Goal: Information Seeking & Learning: Learn about a topic

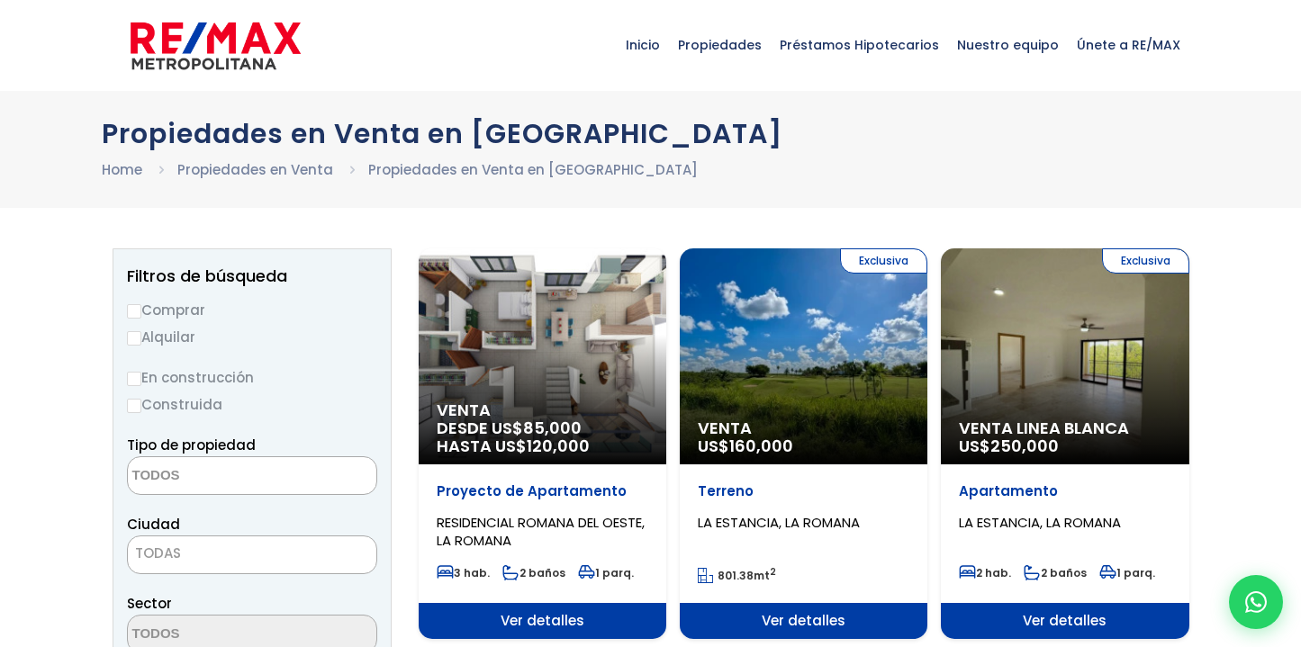
select select
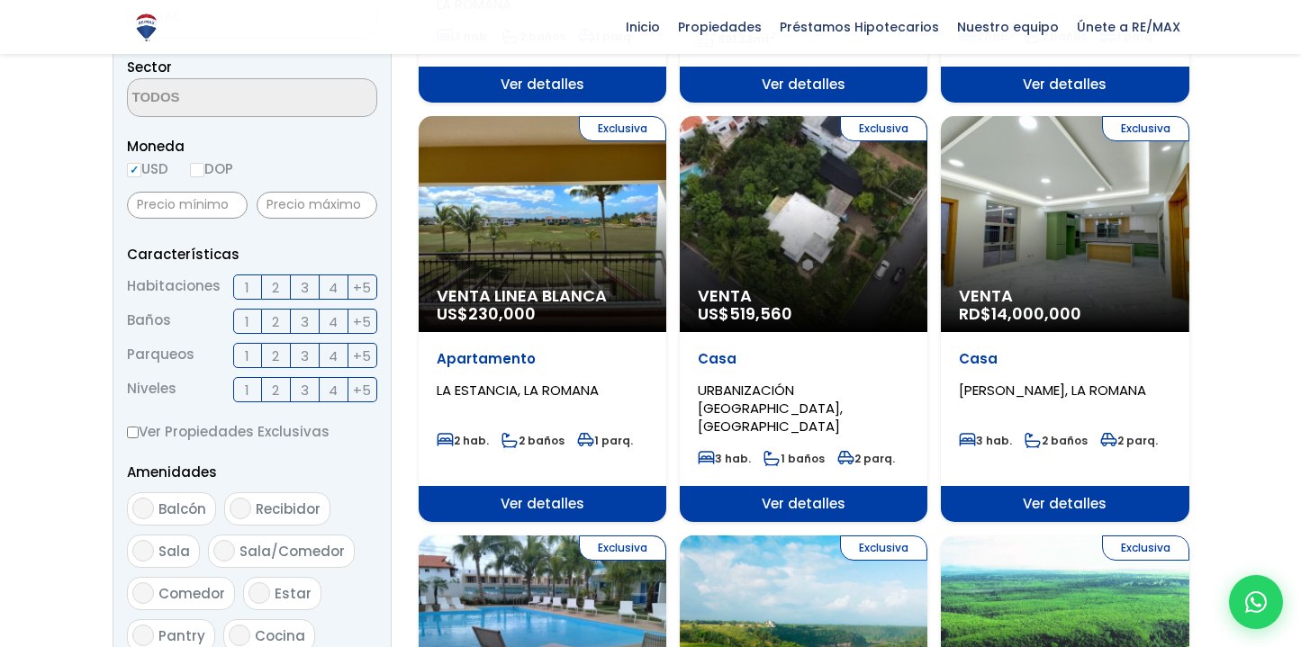
scroll to position [536, 0]
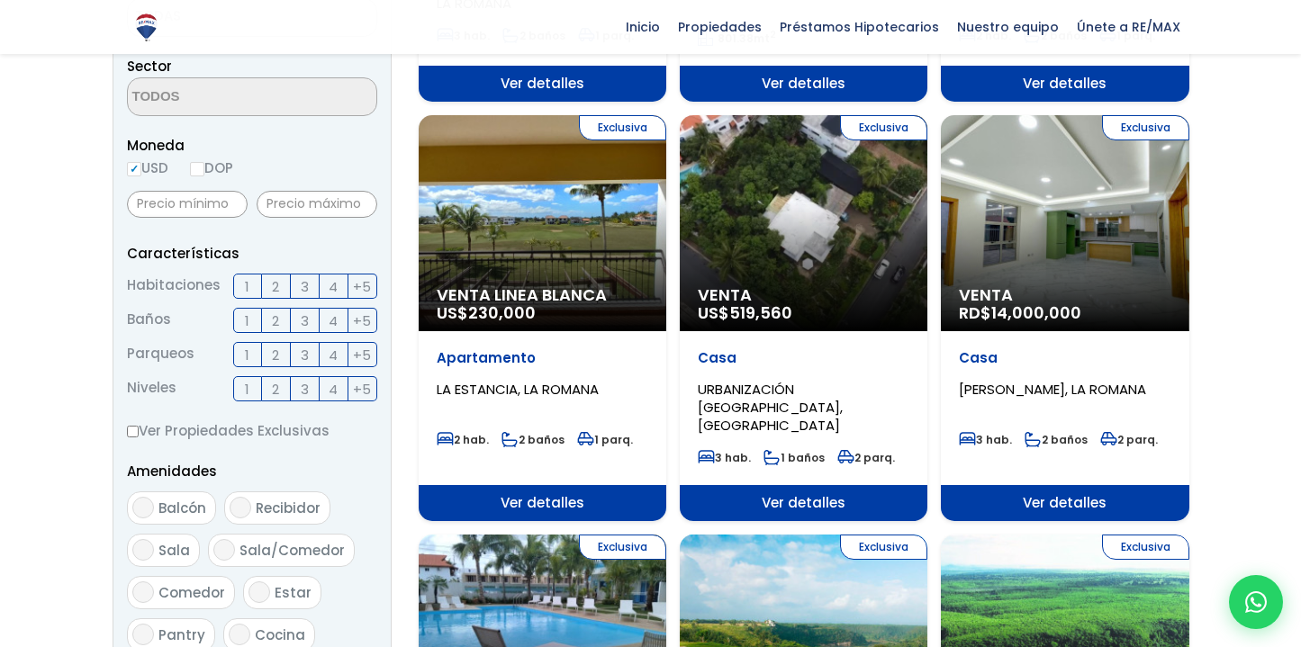
click at [816, 397] on span "URBANIZACIÓN BUENA VISTA NORTE, LA ROMANA" at bounding box center [770, 407] width 145 height 55
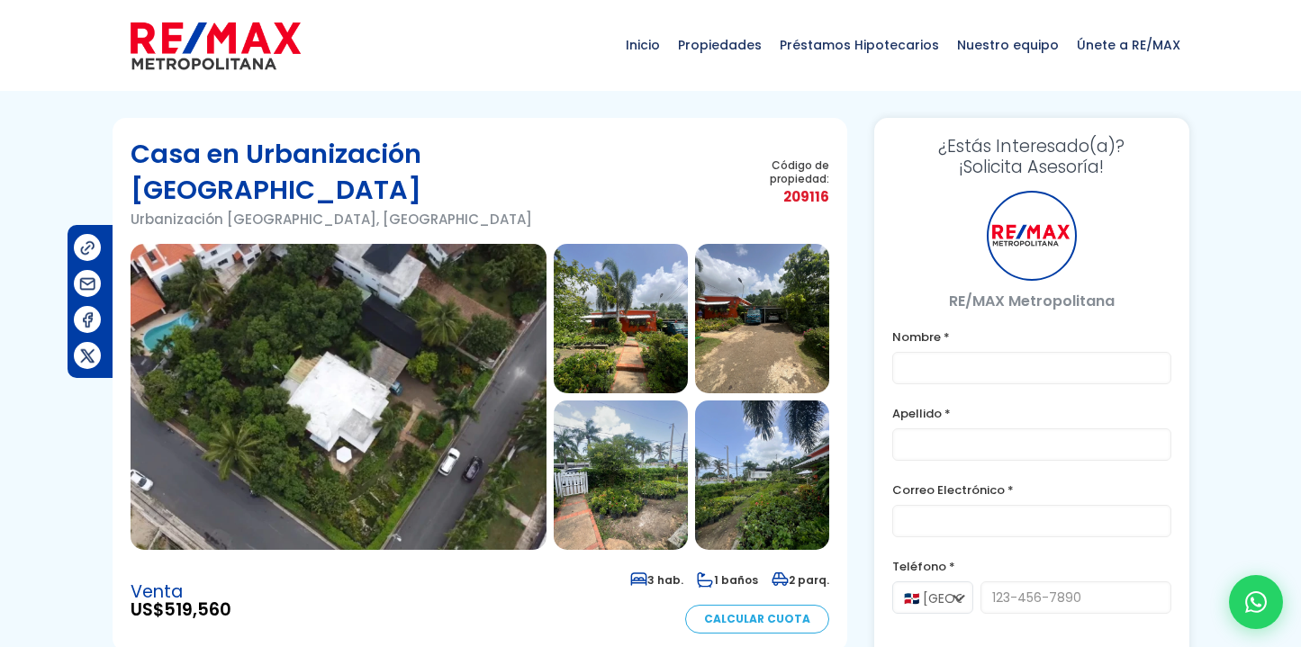
click at [492, 376] on img at bounding box center [339, 397] width 416 height 306
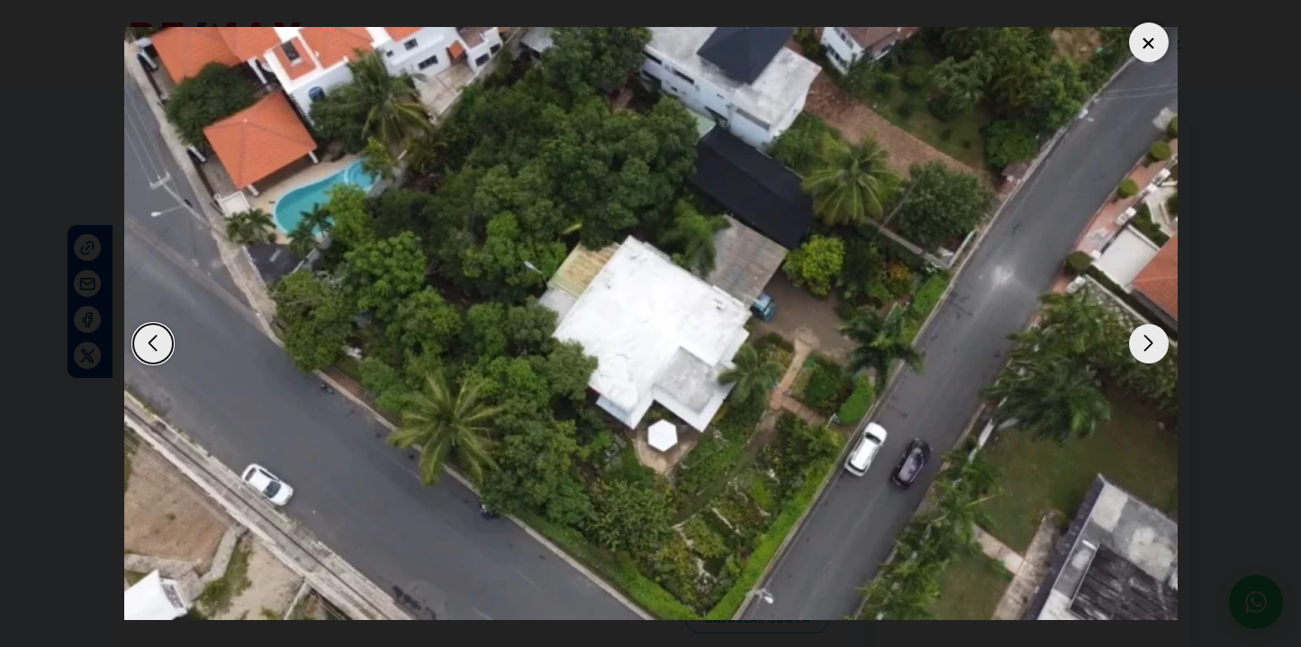
click at [1134, 338] on div "Next slide" at bounding box center [1149, 344] width 40 height 40
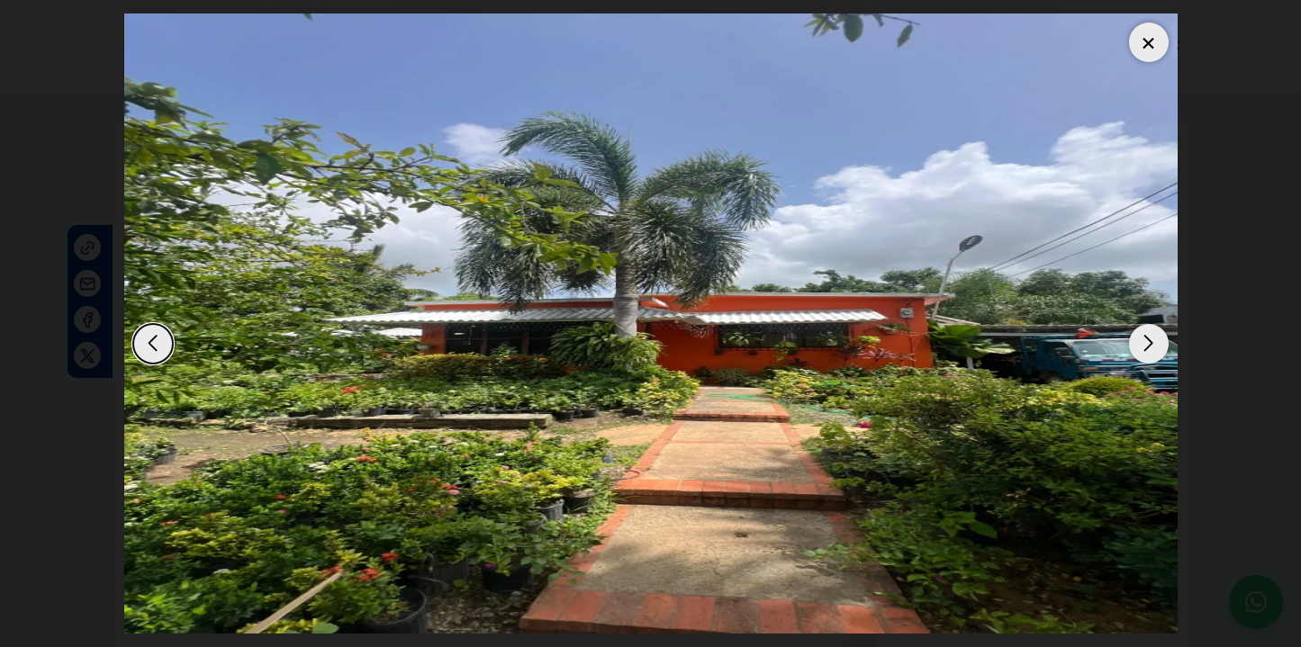
click at [1134, 338] on div "Next slide" at bounding box center [1149, 344] width 40 height 40
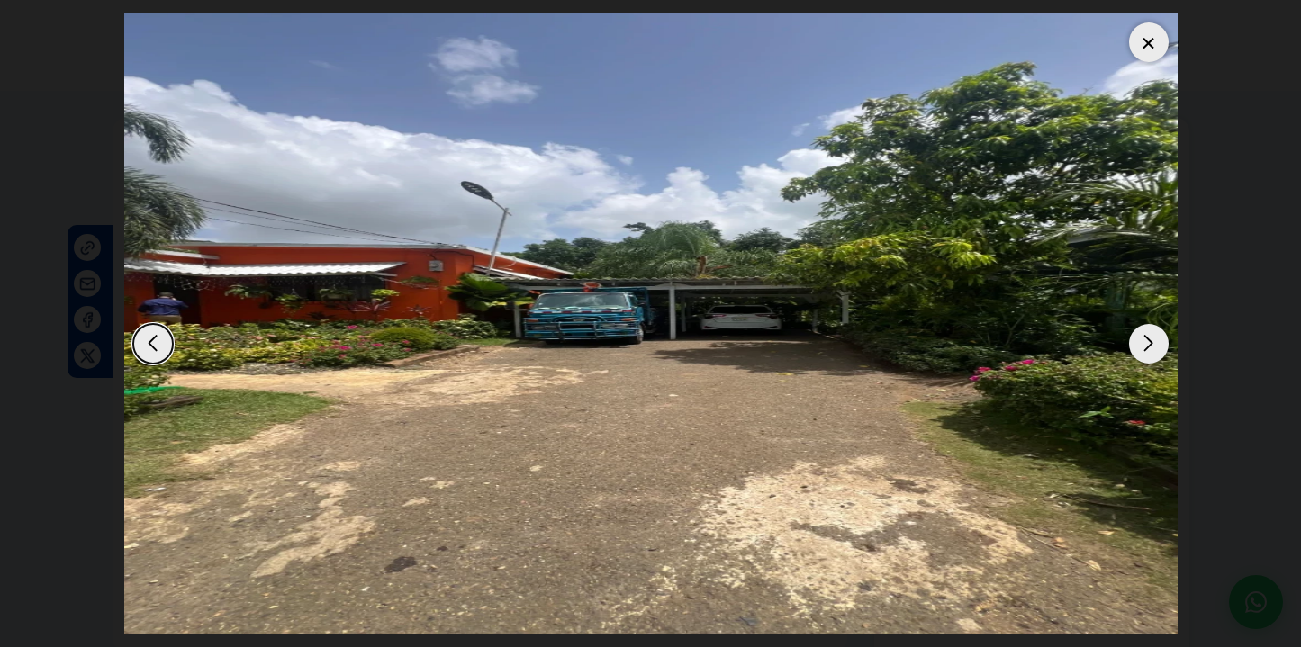
click at [1134, 338] on div "Next slide" at bounding box center [1149, 344] width 40 height 40
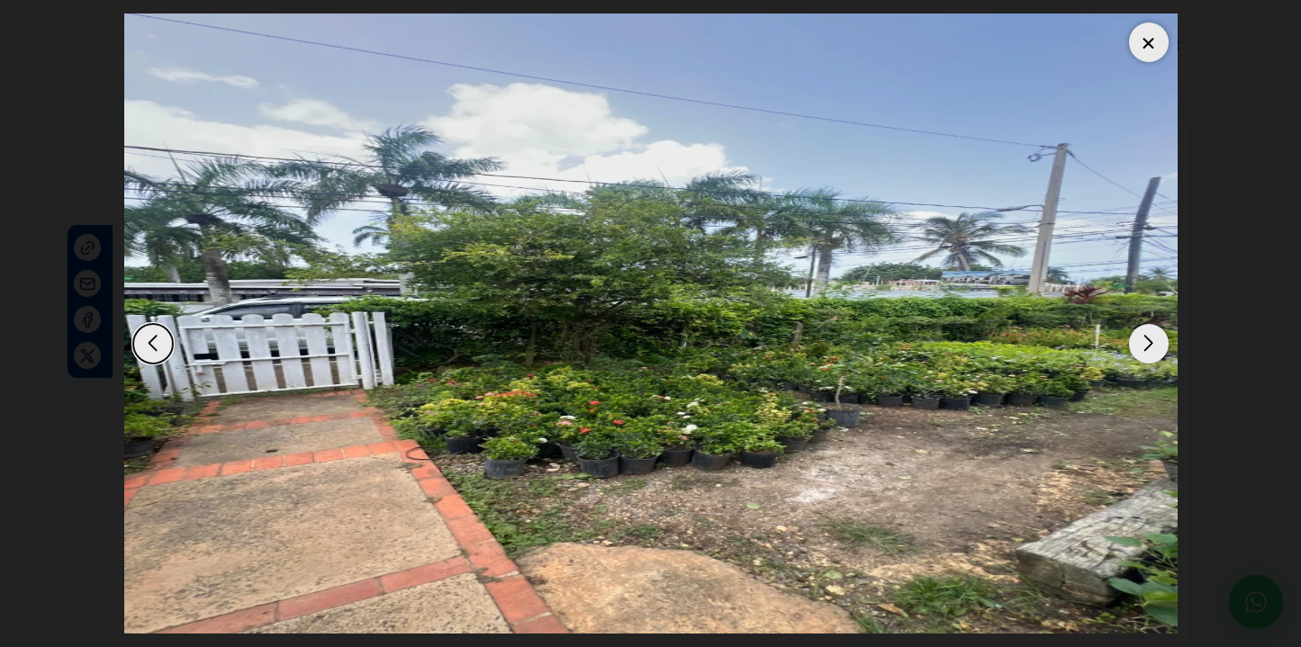
click at [1134, 339] on div "Next slide" at bounding box center [1149, 344] width 40 height 40
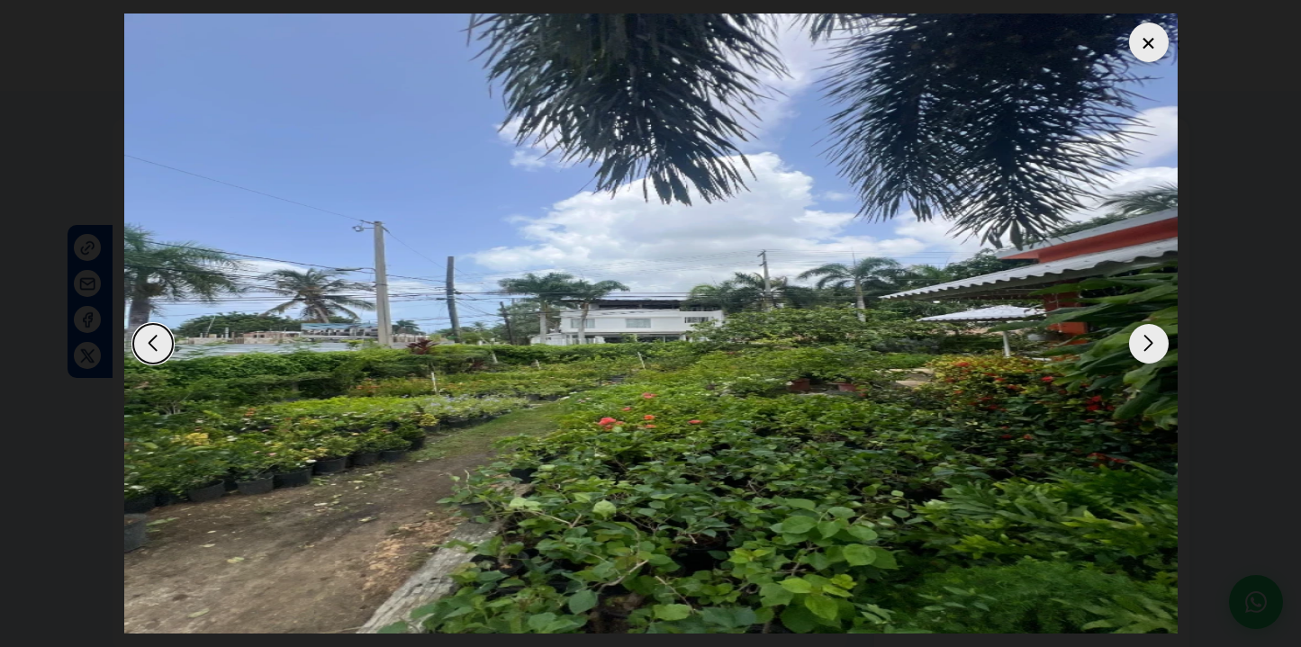
click at [1134, 339] on div "Next slide" at bounding box center [1149, 344] width 40 height 40
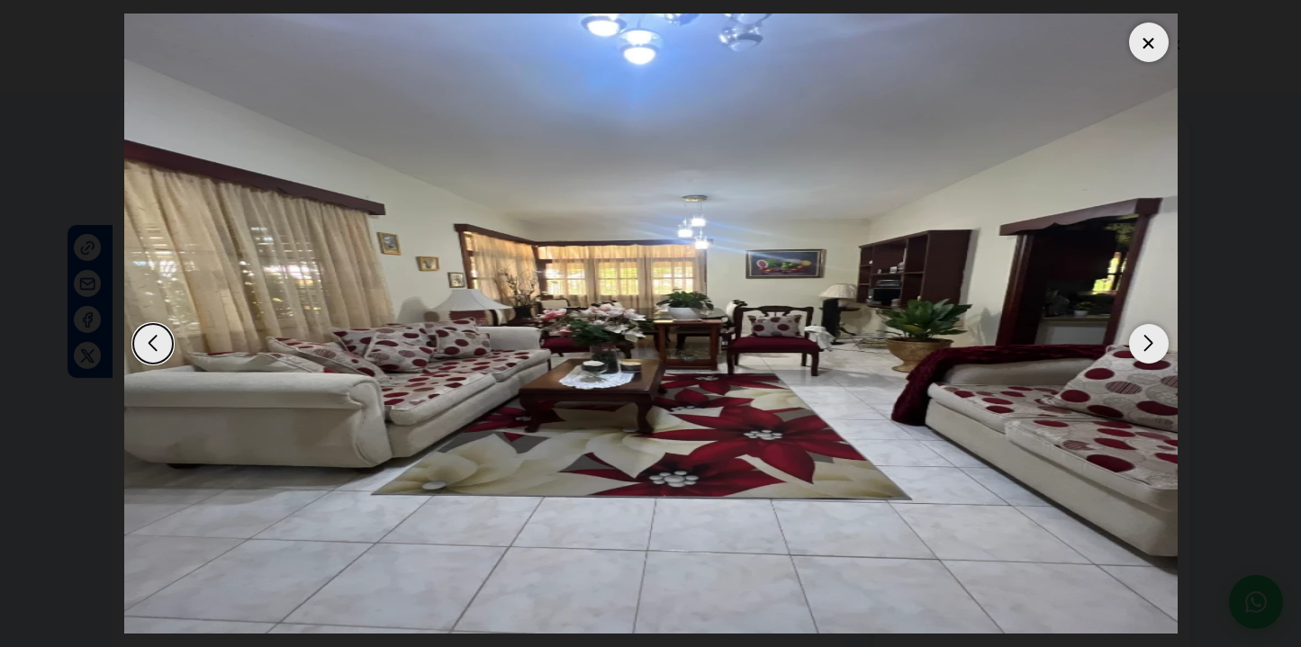
click at [1134, 339] on div "Next slide" at bounding box center [1149, 344] width 40 height 40
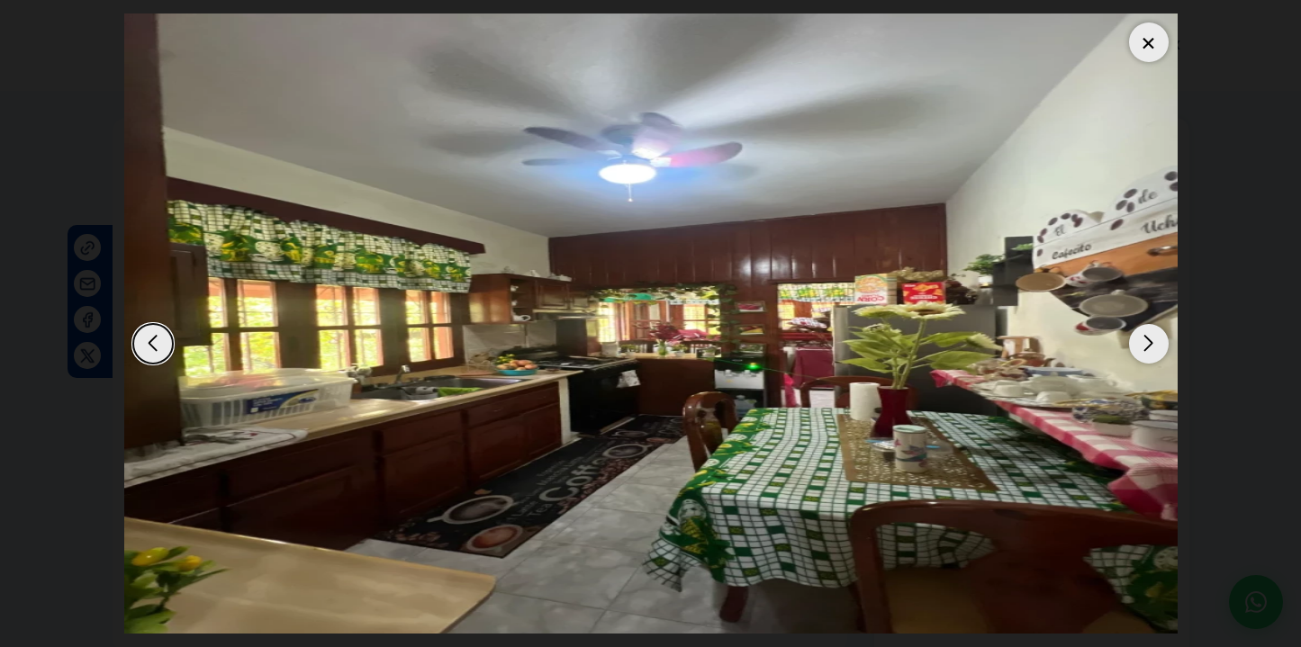
click at [1134, 339] on div "Next slide" at bounding box center [1149, 344] width 40 height 40
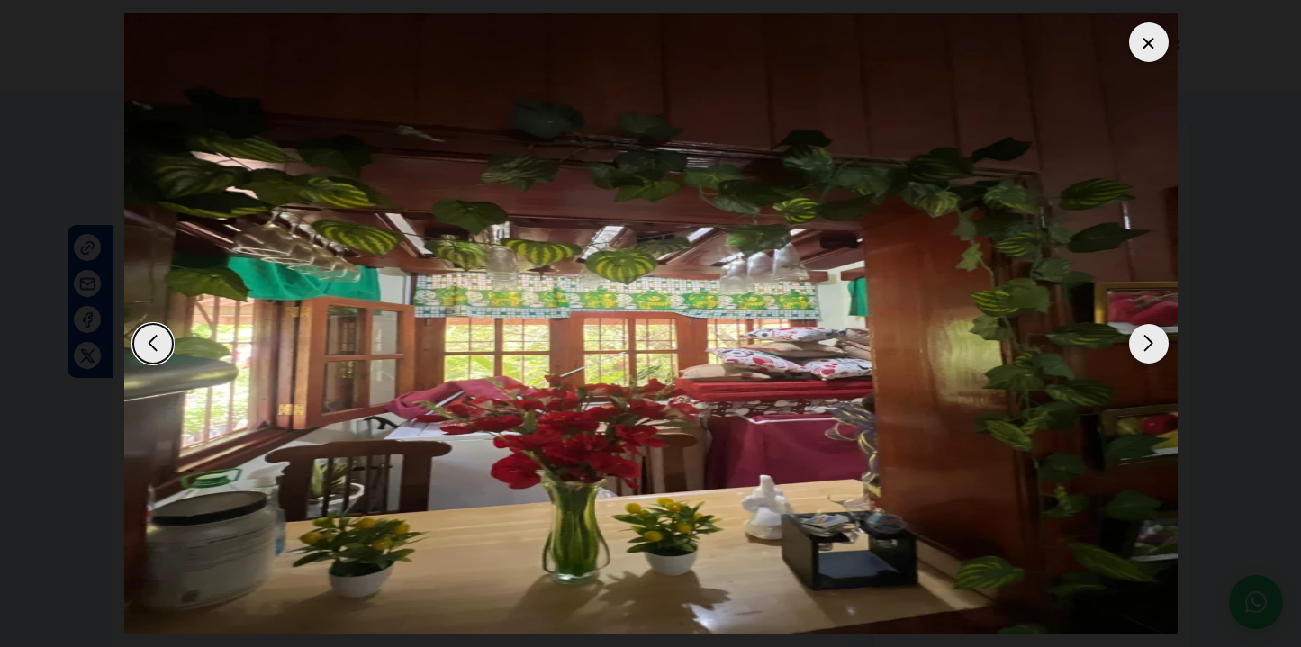
click at [1134, 339] on div "Next slide" at bounding box center [1149, 344] width 40 height 40
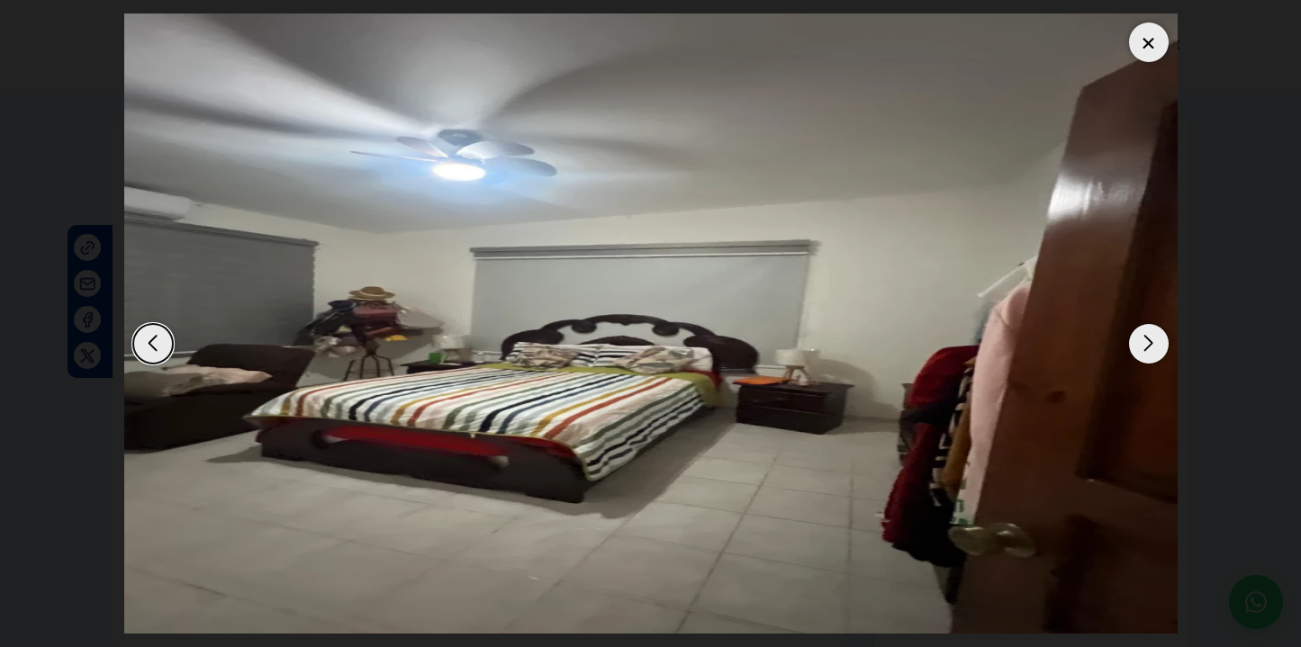
click at [1134, 339] on div "Next slide" at bounding box center [1149, 344] width 40 height 40
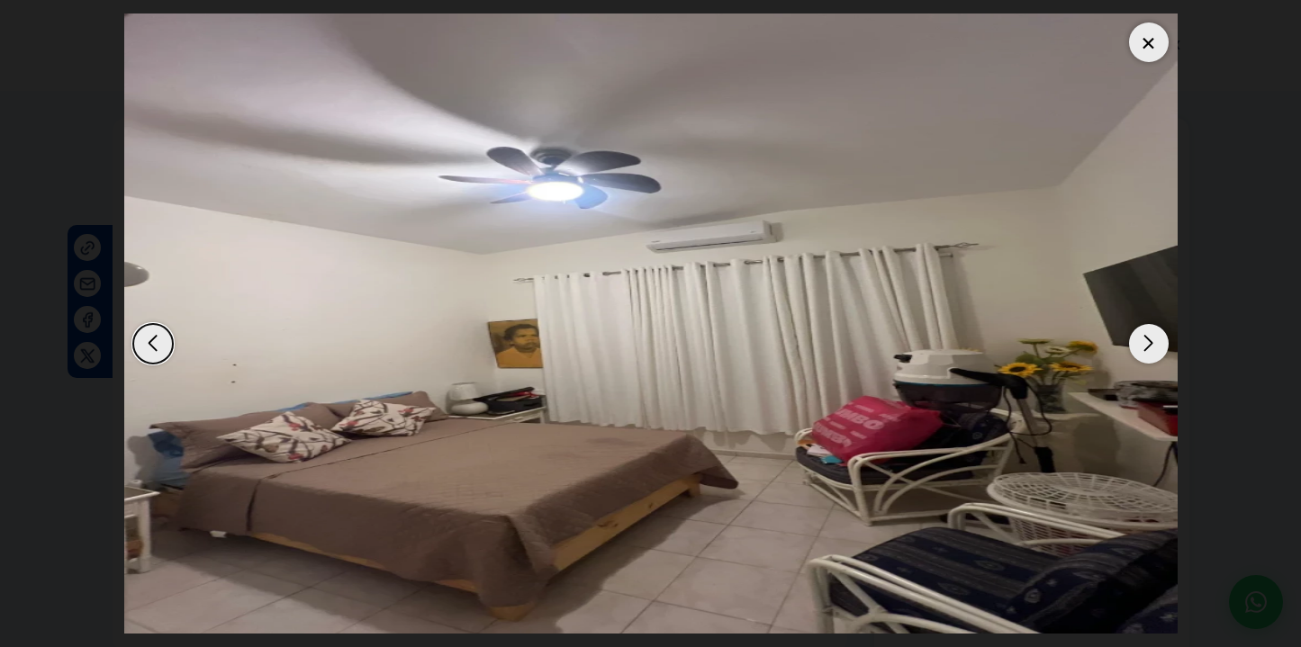
click at [1134, 339] on div "Next slide" at bounding box center [1149, 344] width 40 height 40
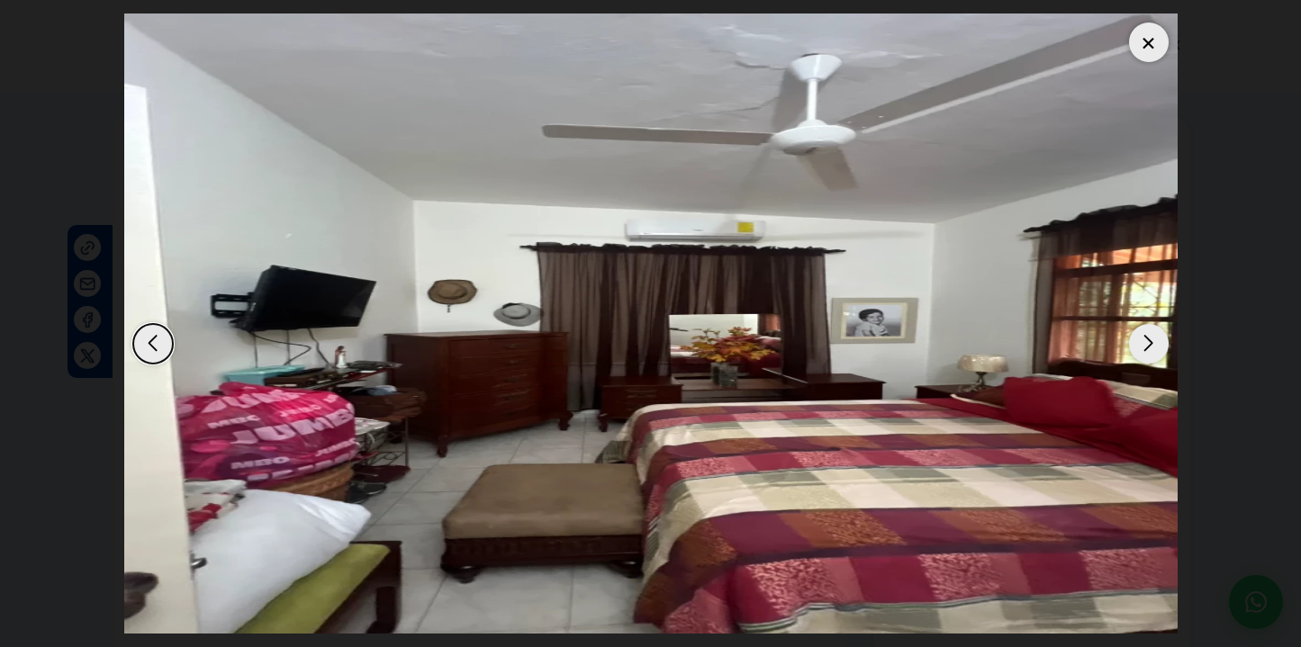
click at [1134, 339] on div "Next slide" at bounding box center [1149, 344] width 40 height 40
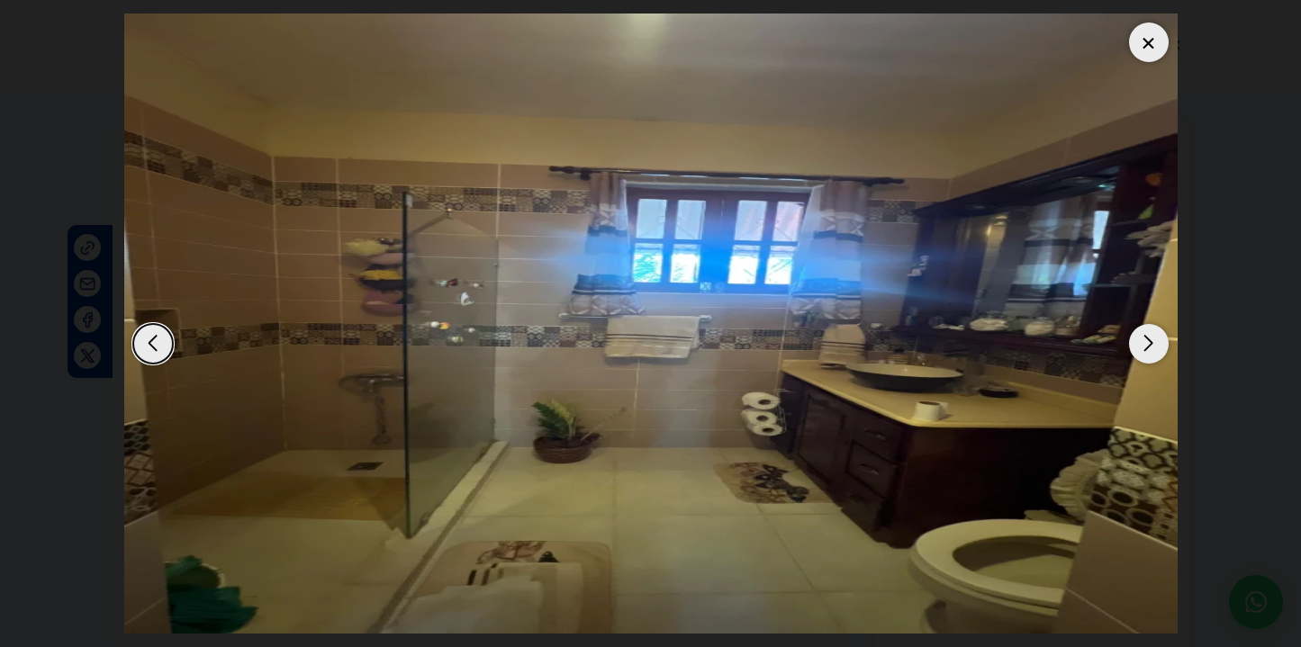
click at [1134, 339] on div "Next slide" at bounding box center [1149, 344] width 40 height 40
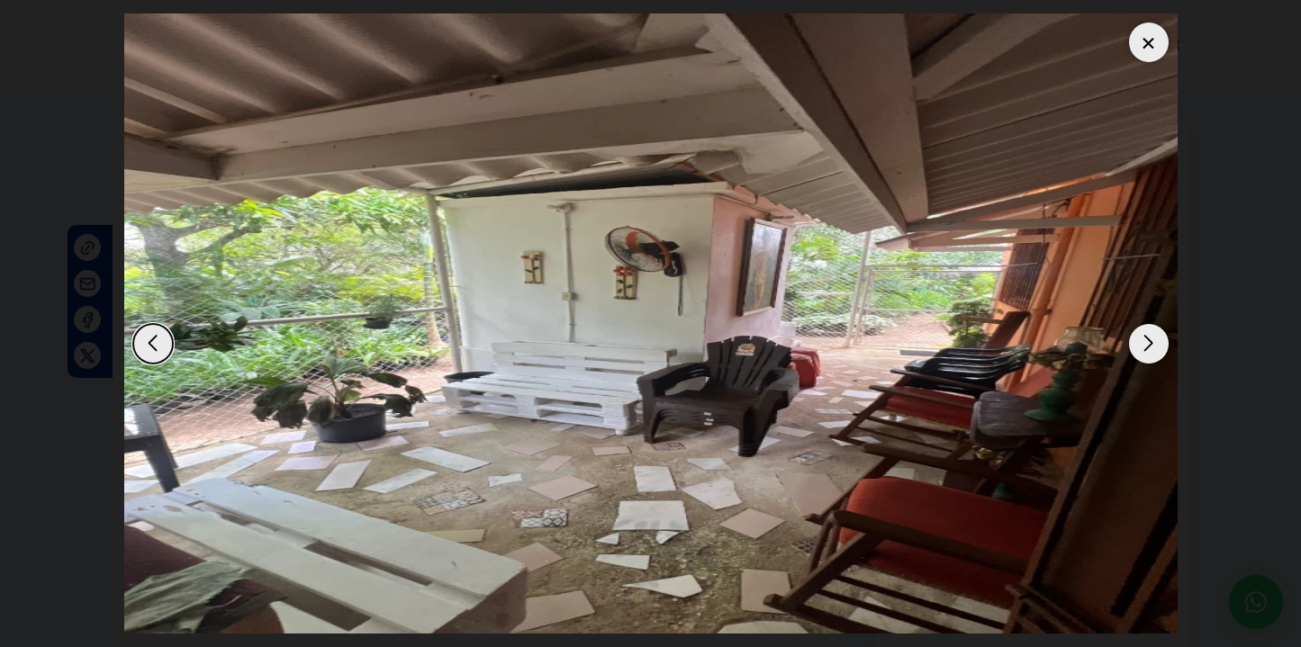
click at [1134, 339] on div "Next slide" at bounding box center [1149, 344] width 40 height 40
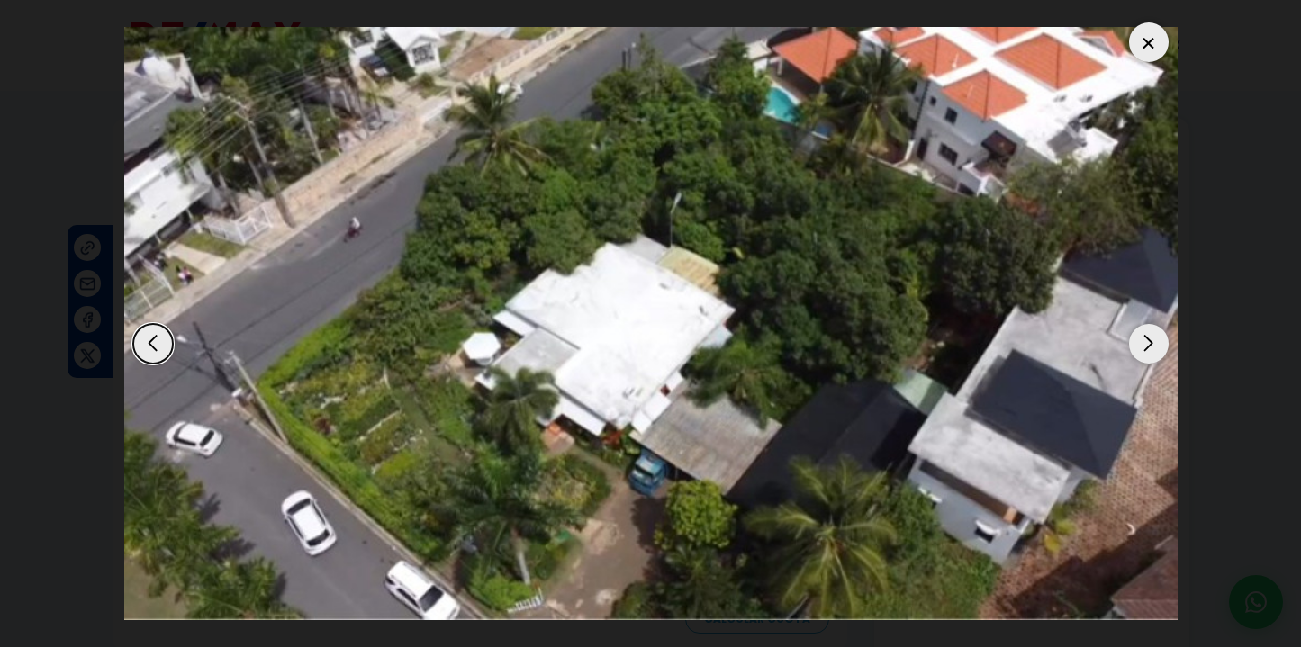
click at [1134, 339] on div "Next slide" at bounding box center [1149, 344] width 40 height 40
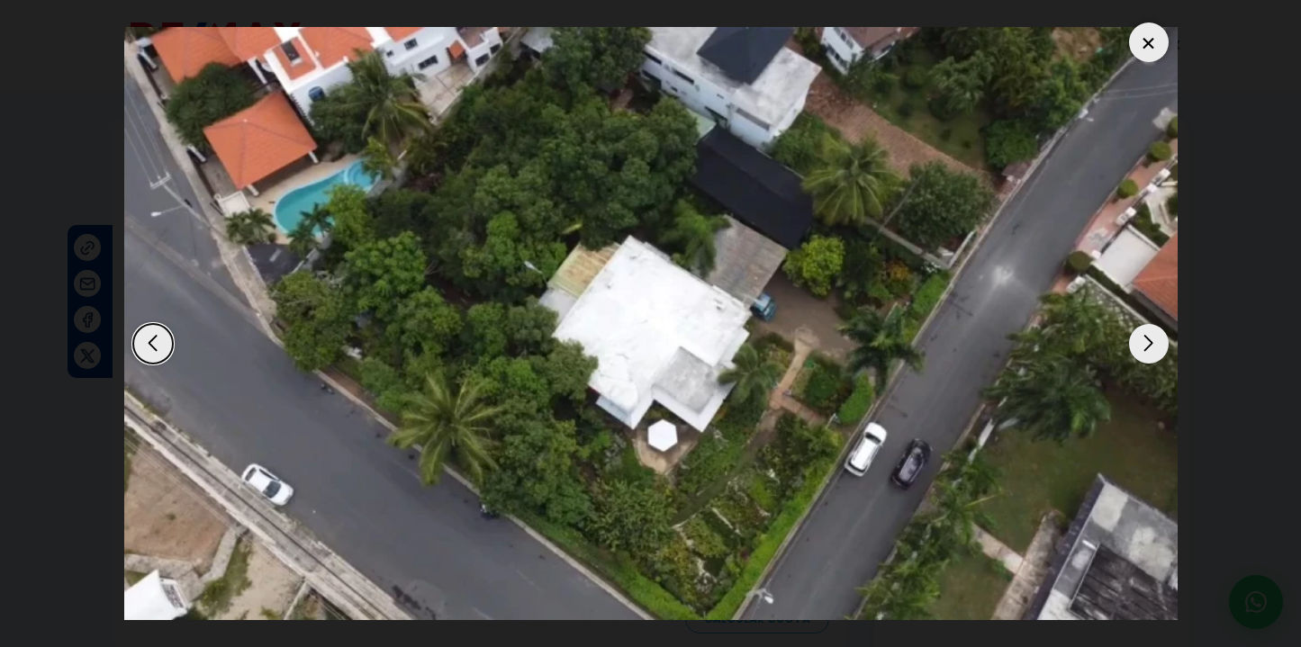
click at [1134, 339] on div "Next slide" at bounding box center [1149, 344] width 40 height 40
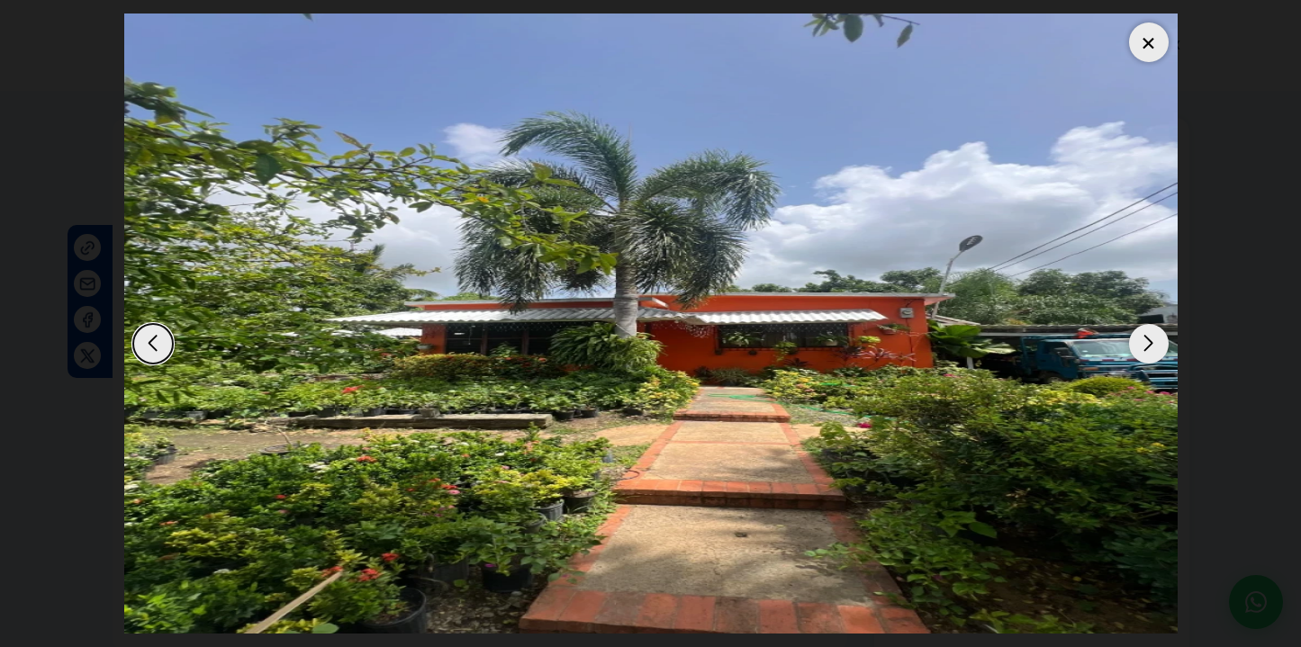
click at [1134, 339] on div "Next slide" at bounding box center [1149, 344] width 40 height 40
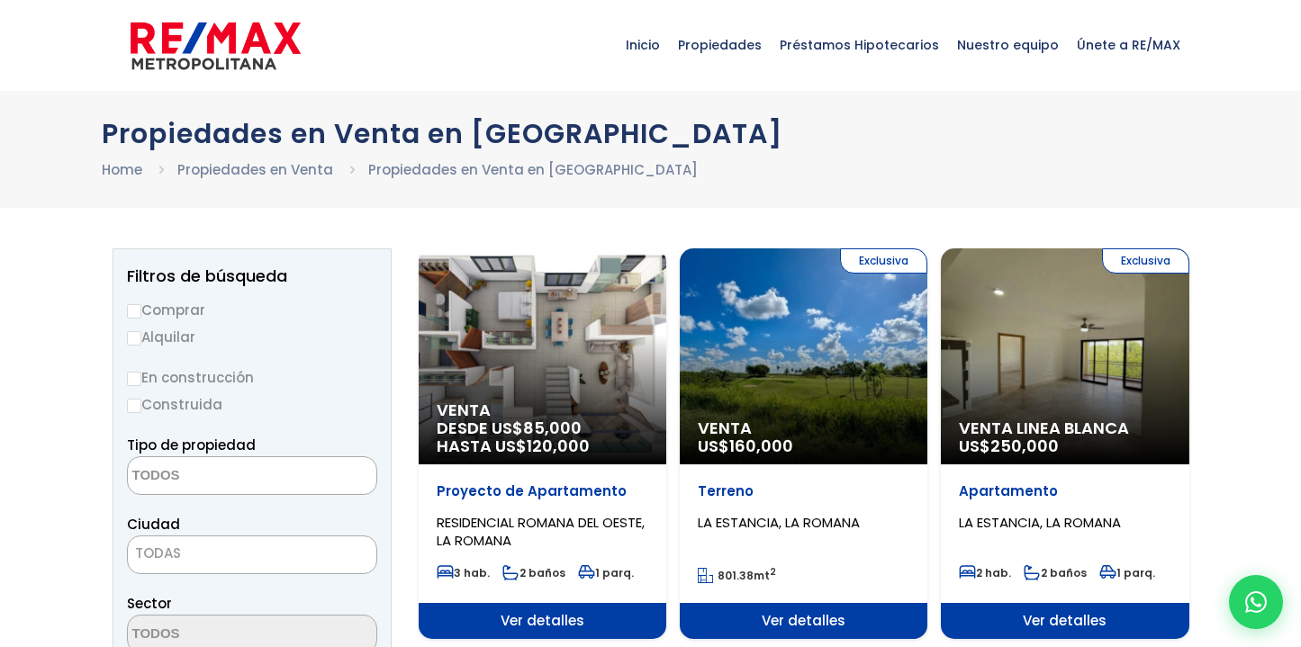
select select
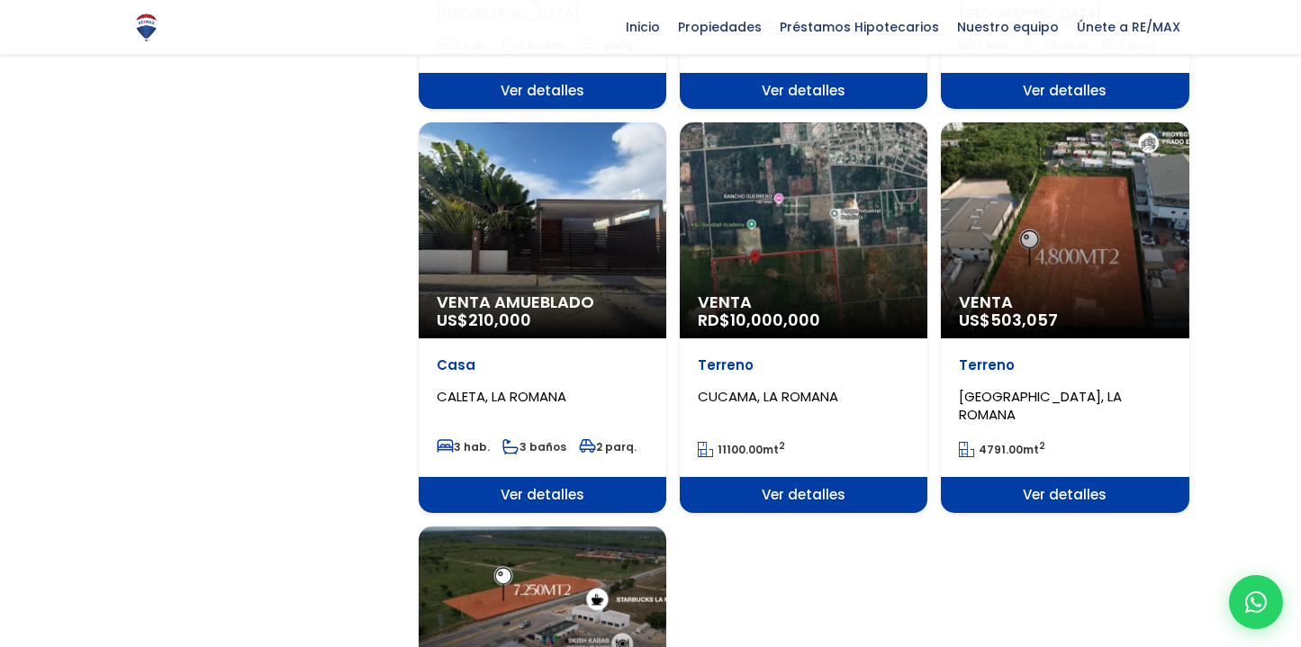
scroll to position [1801, 0]
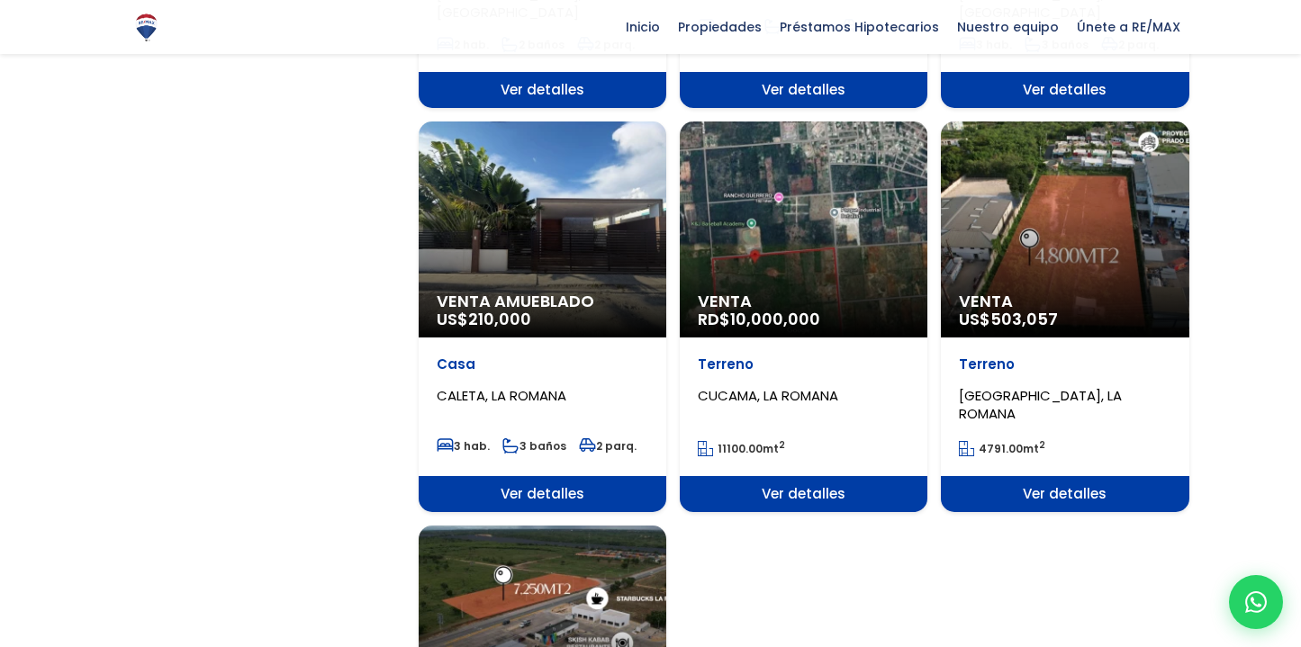
click at [589, 208] on div "Venta Amueblado US$ 210,000" at bounding box center [543, 230] width 248 height 216
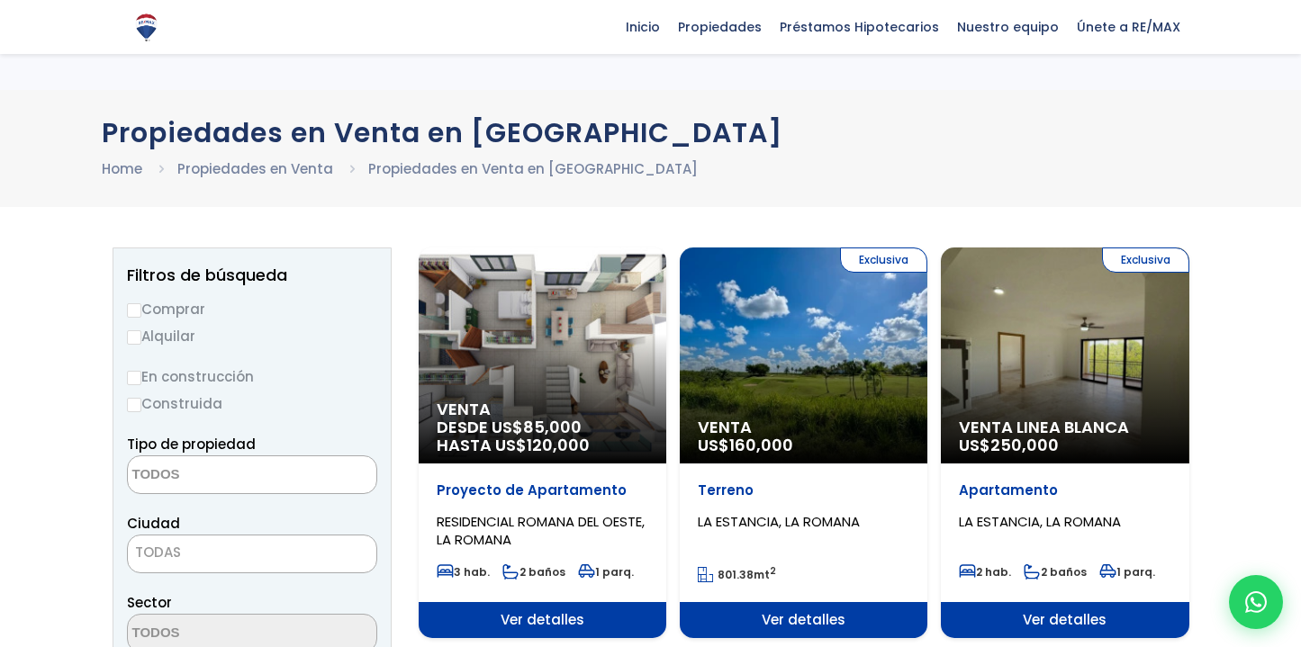
select select
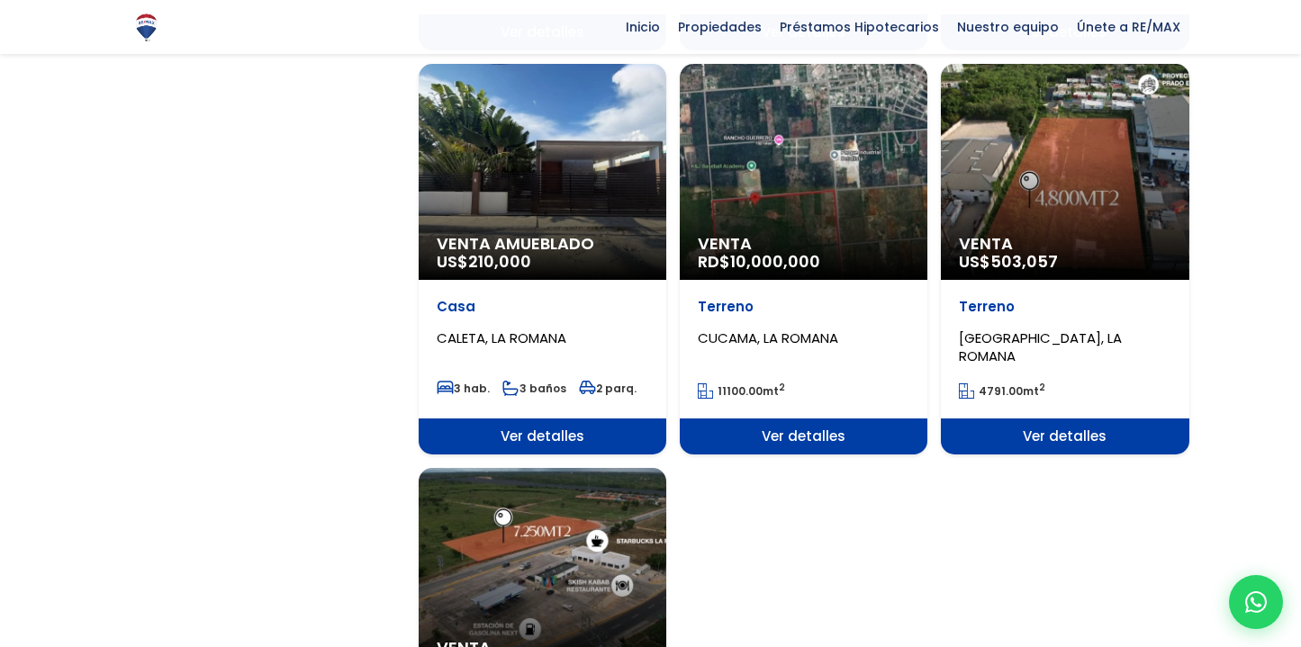
scroll to position [2253, 0]
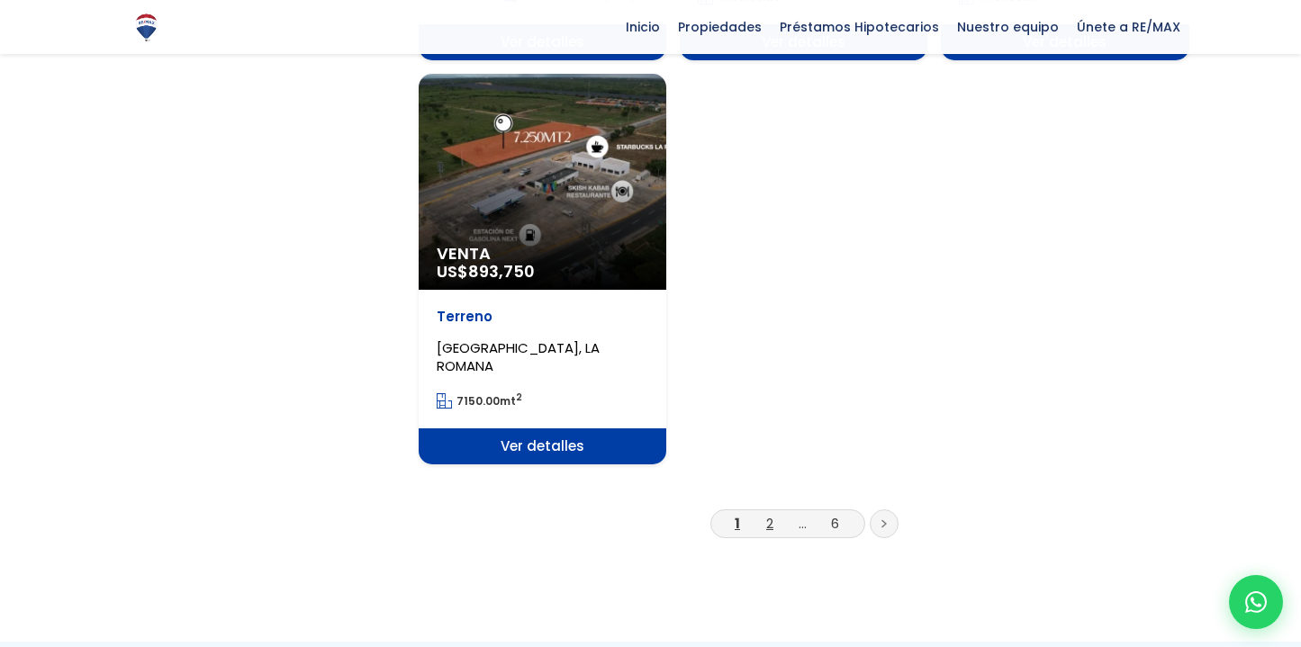
click at [766, 514] on link "2" at bounding box center [769, 523] width 7 height 19
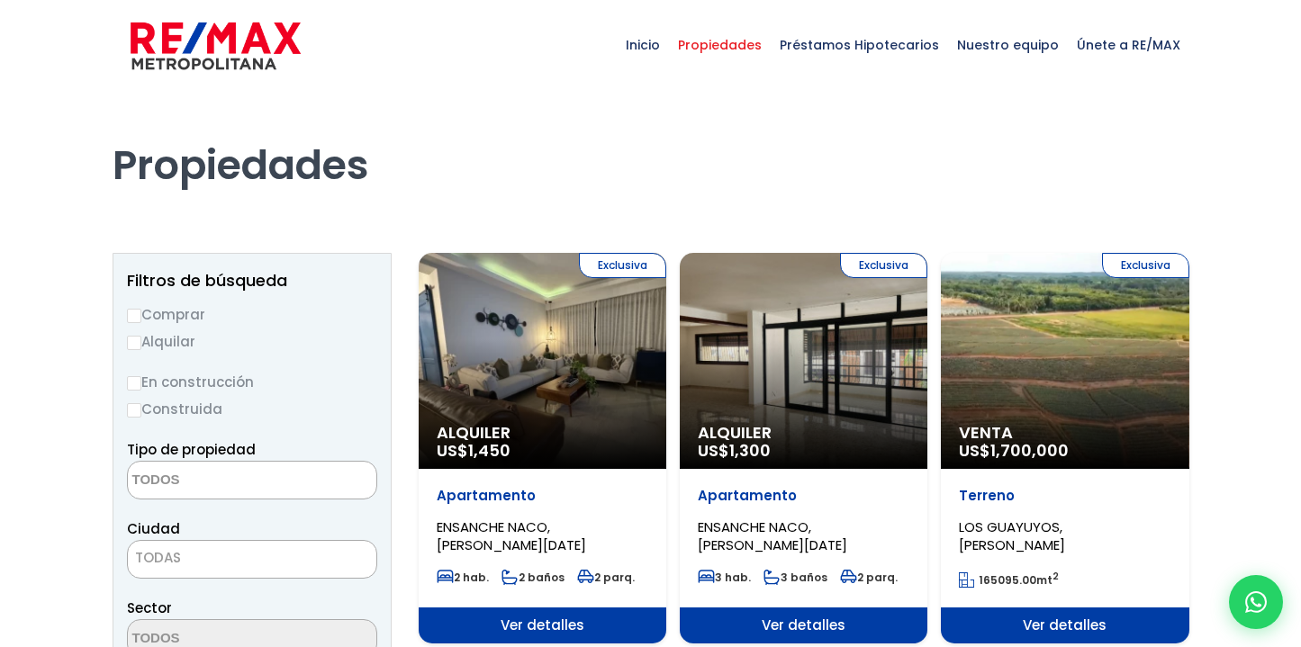
select select
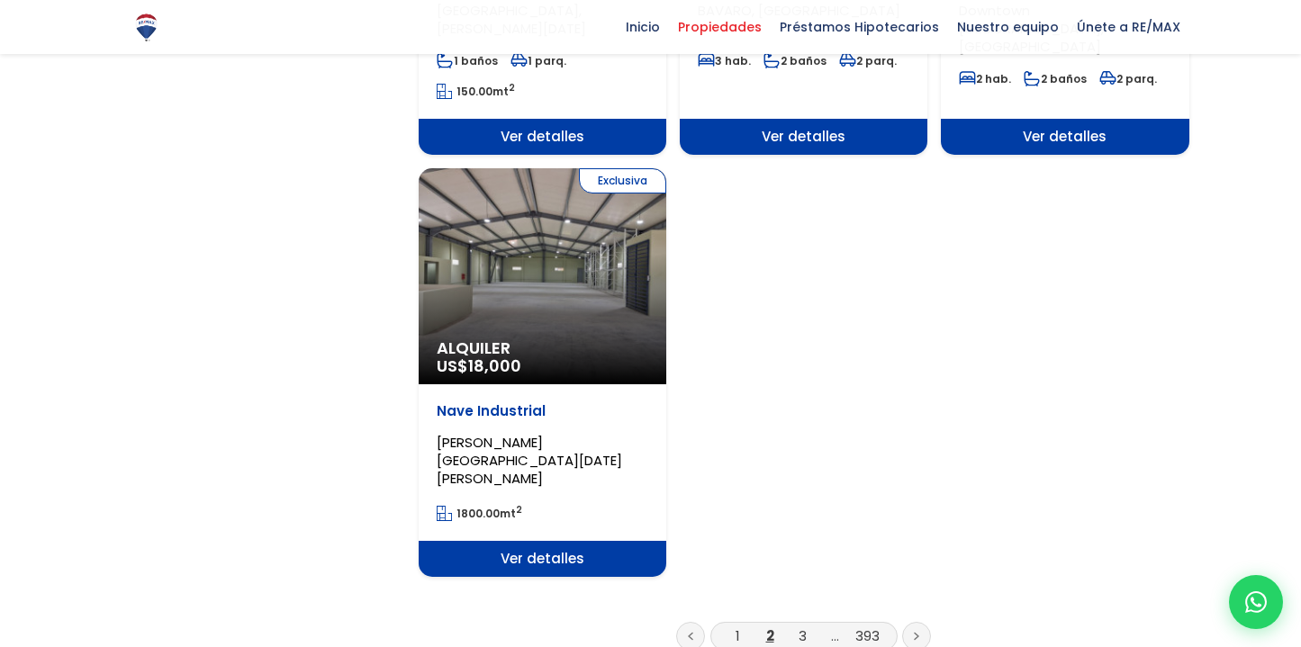
scroll to position [2245, 0]
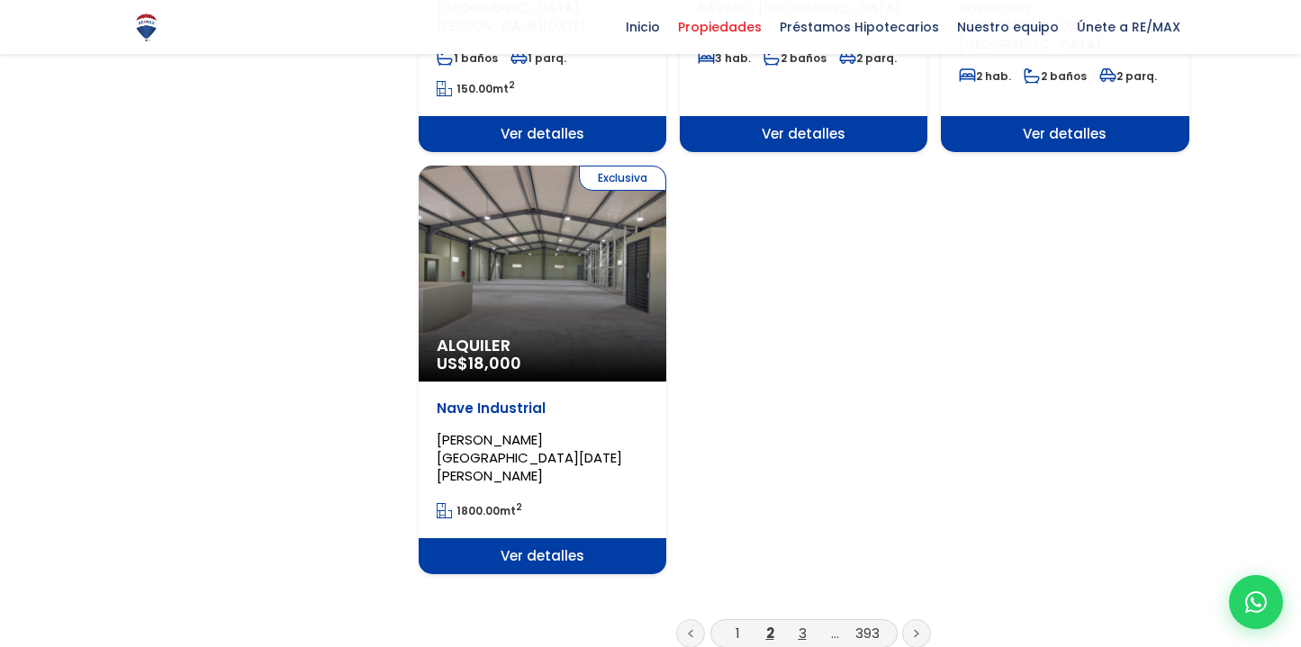
click at [798, 624] on link "3" at bounding box center [802, 633] width 8 height 19
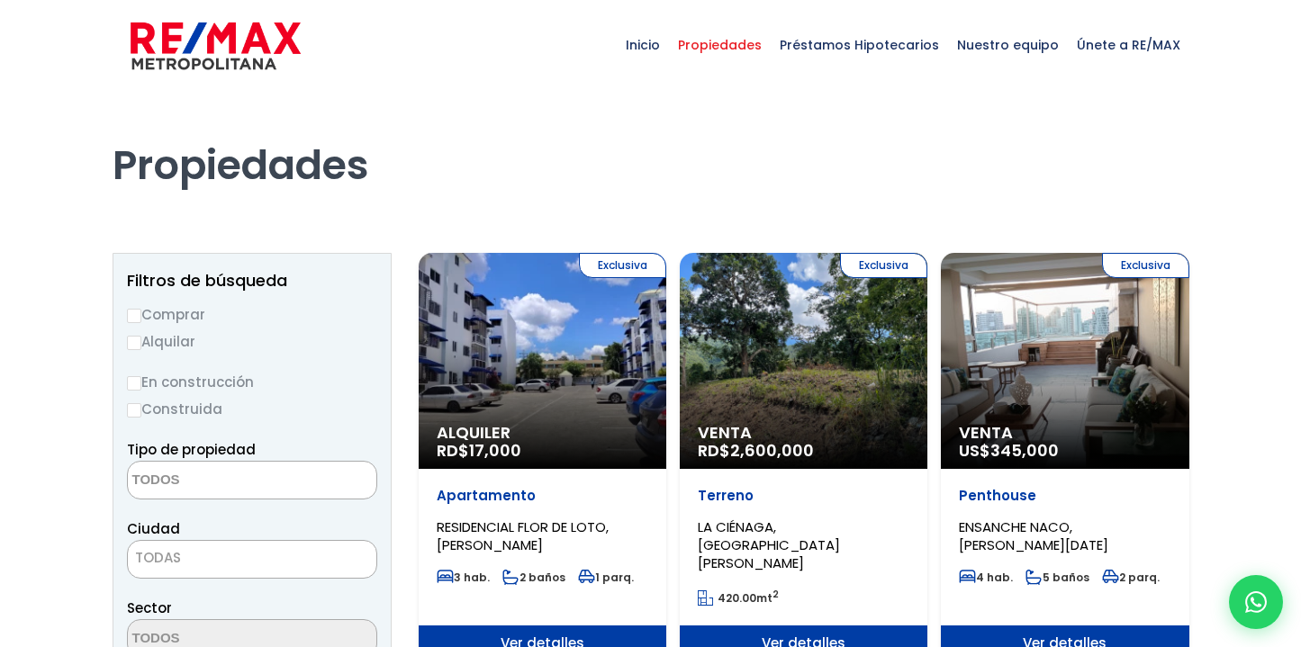
select select
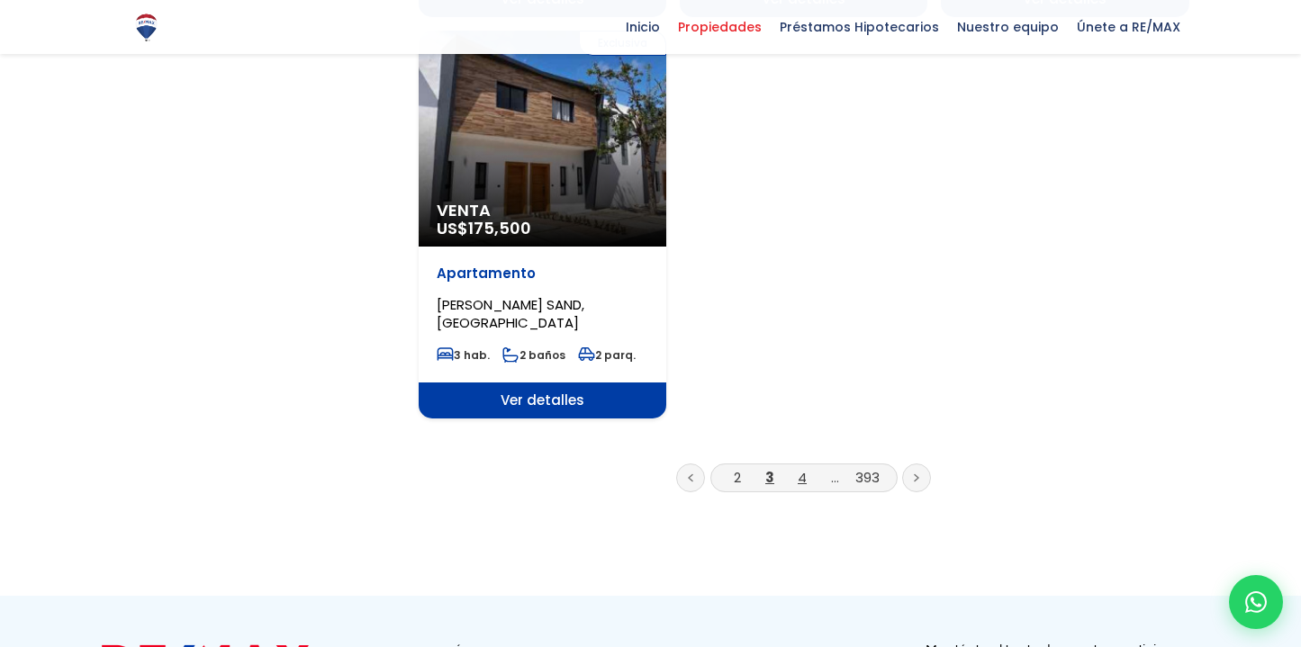
click at [798, 468] on link "4" at bounding box center [802, 477] width 9 height 19
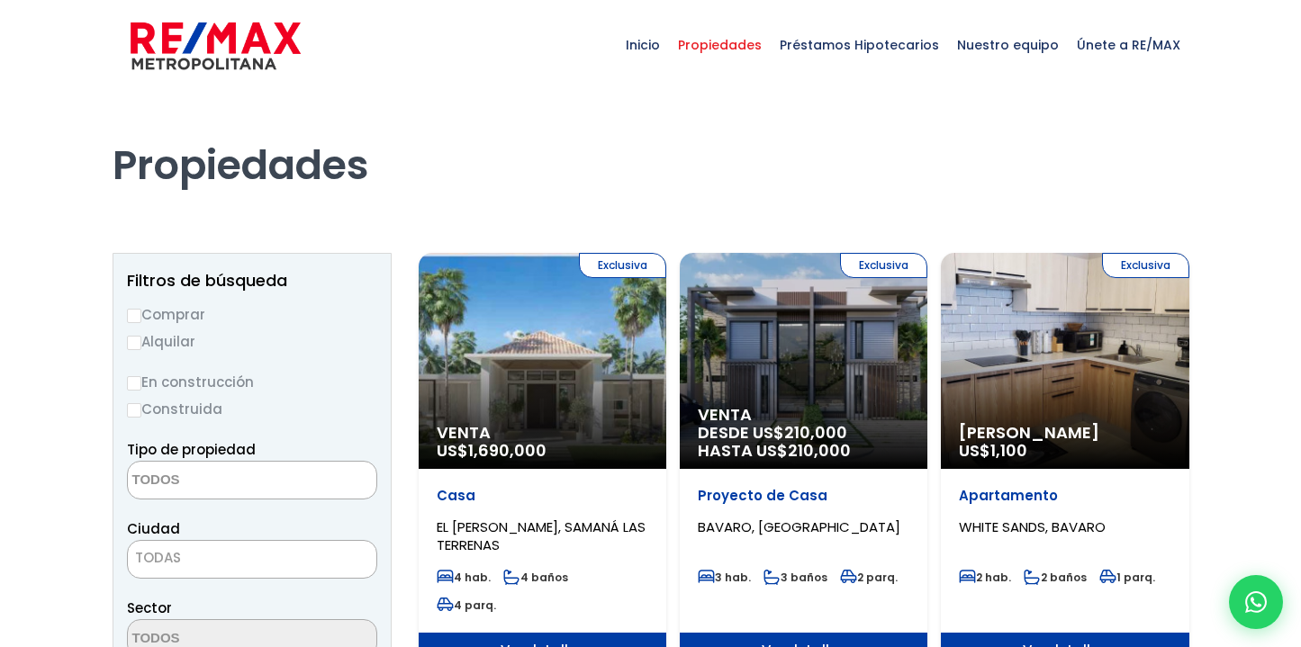
select select
